Goal: Find specific page/section

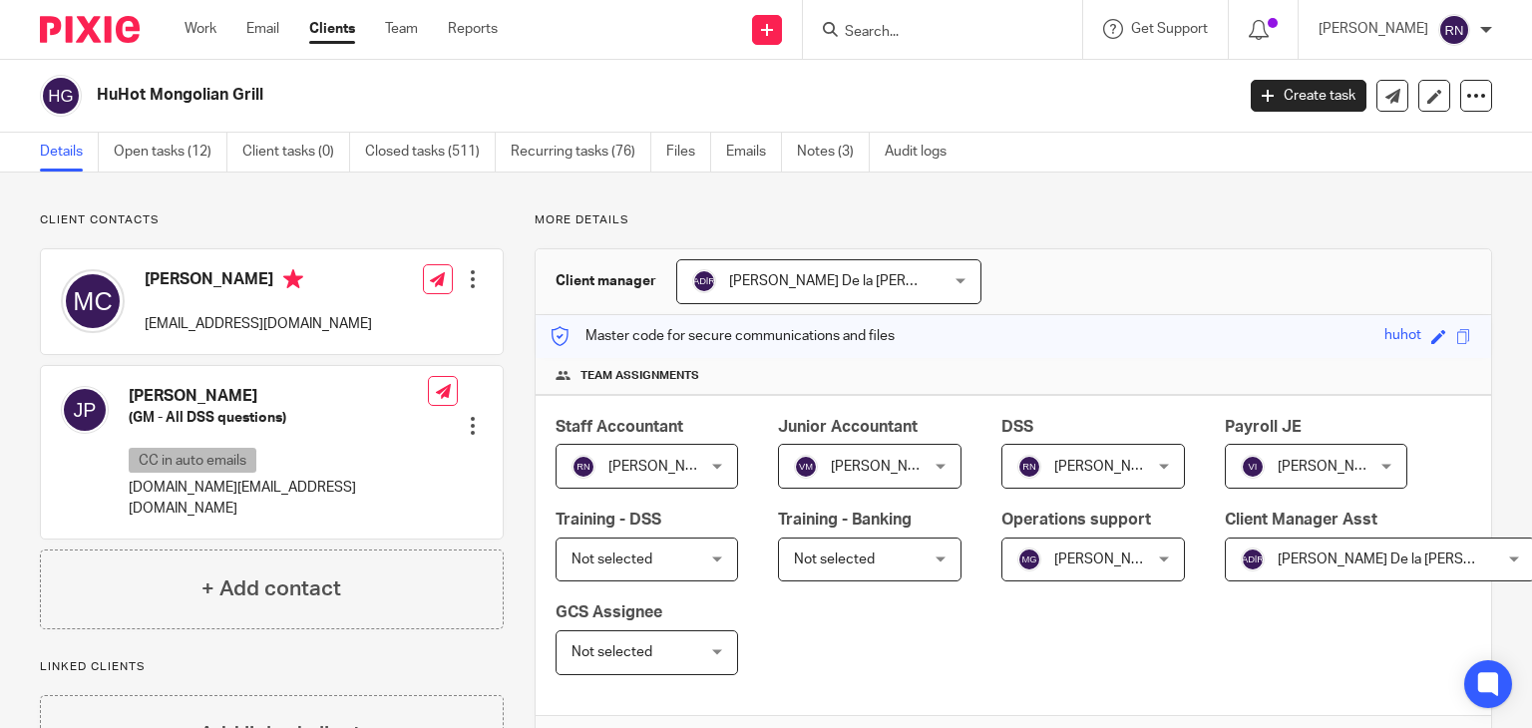
scroll to position [361, 0]
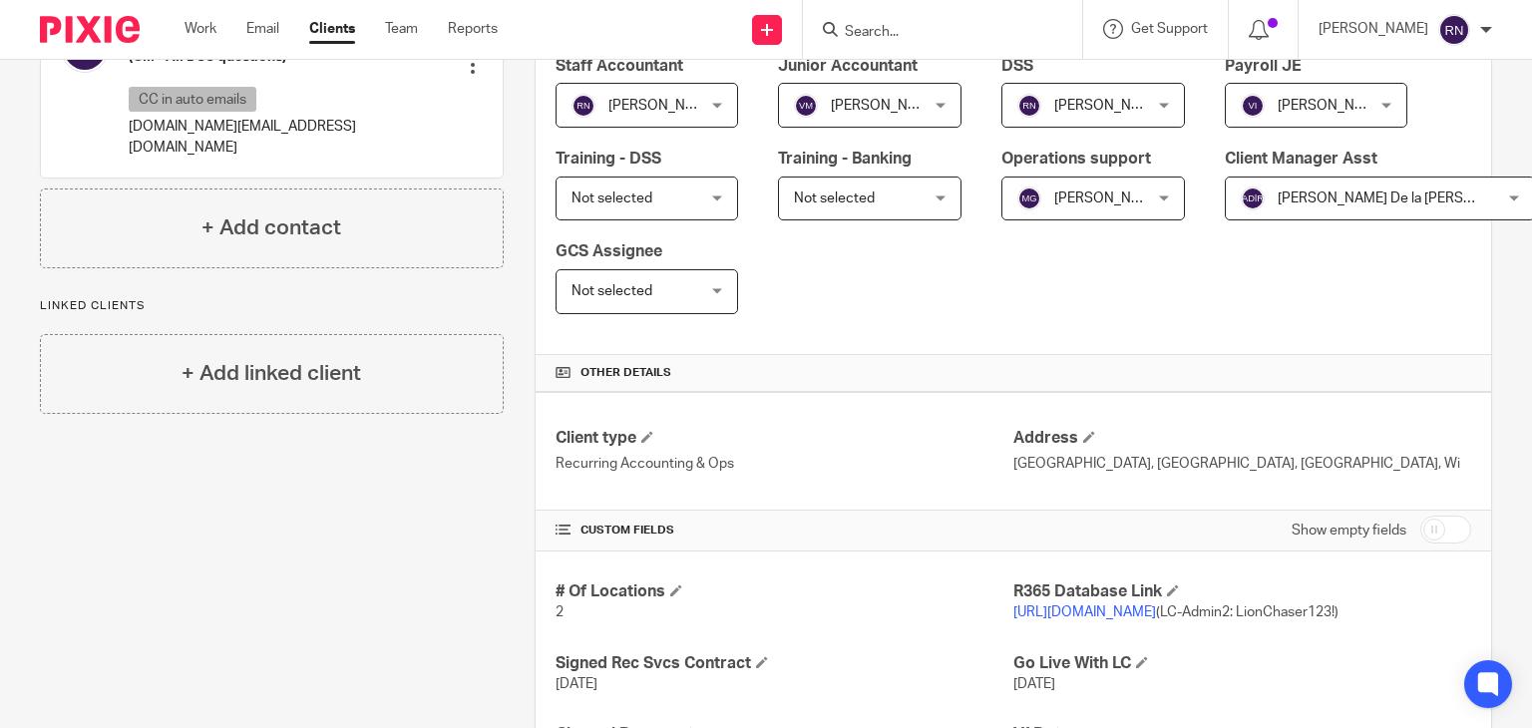
click at [989, 31] on input "Search" at bounding box center [932, 33] width 179 height 18
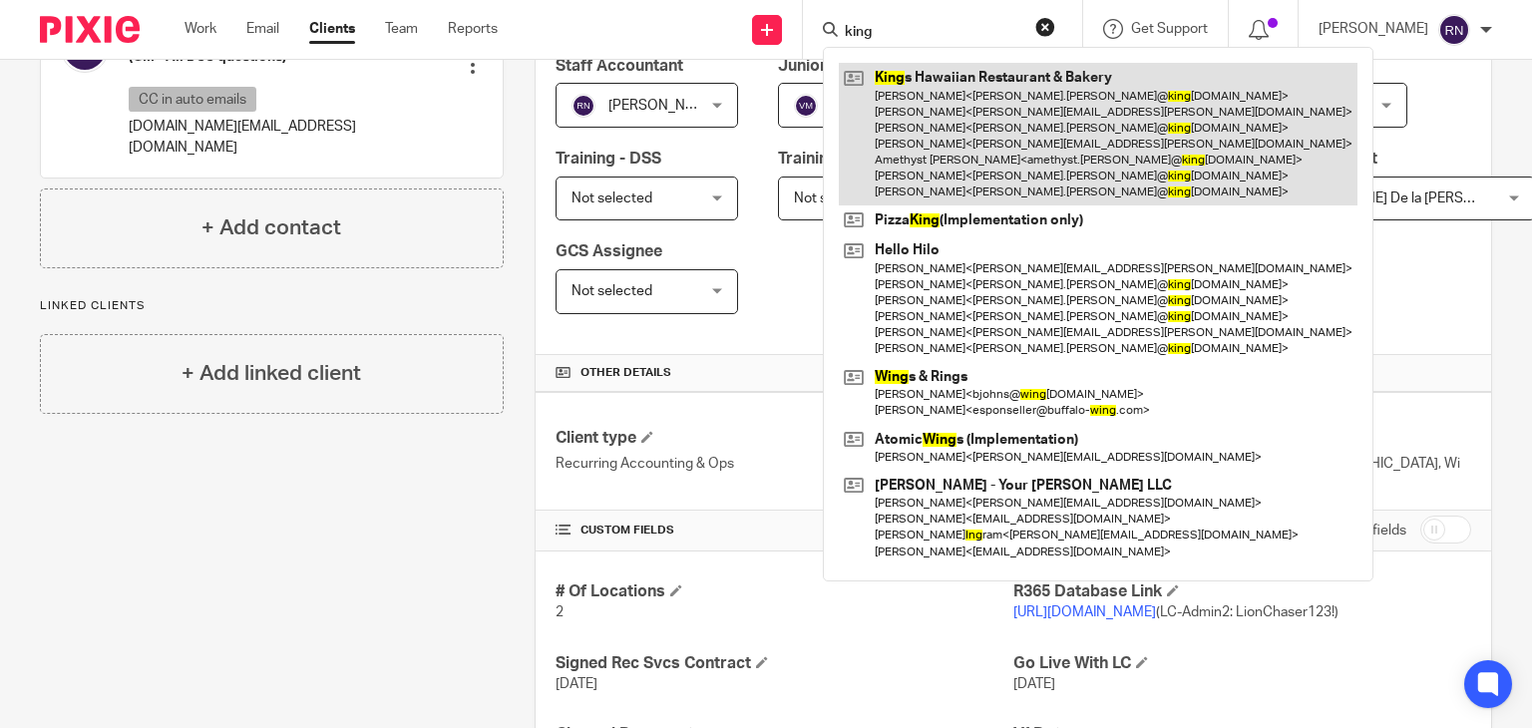
type input "king"
click at [1037, 97] on link at bounding box center [1098, 134] width 519 height 143
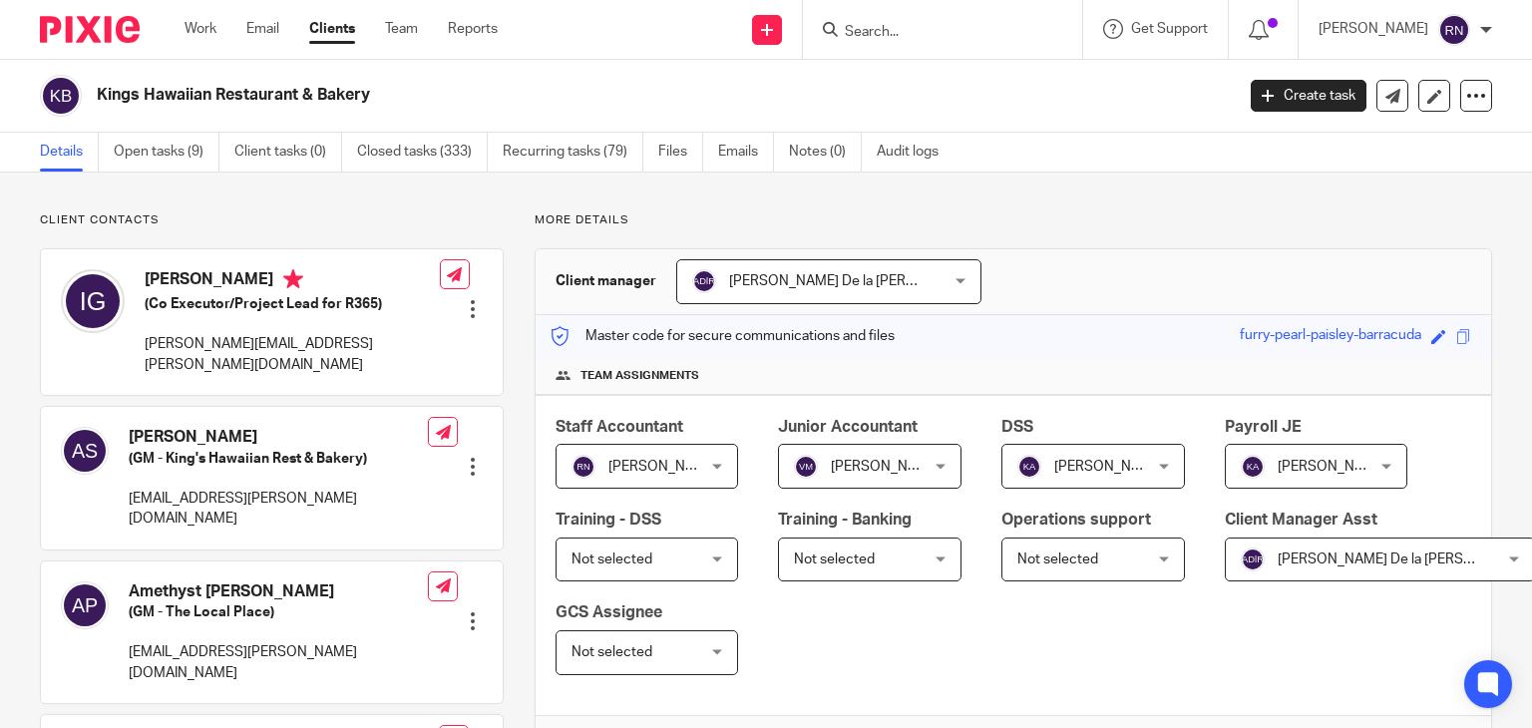
scroll to position [415, 0]
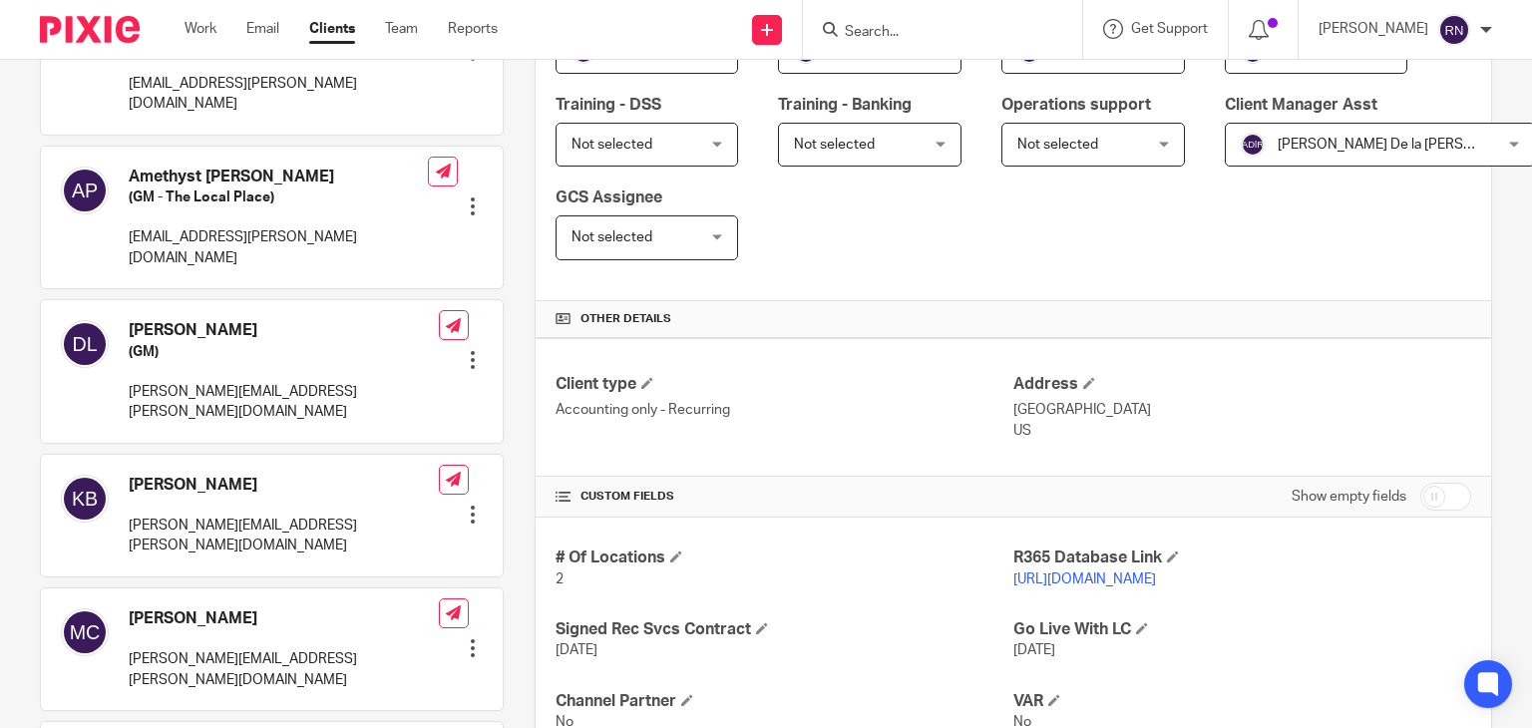
click at [1152, 577] on link "[URL][DOMAIN_NAME]" at bounding box center [1084, 579] width 143 height 14
